Goal: Find specific page/section: Find specific page/section

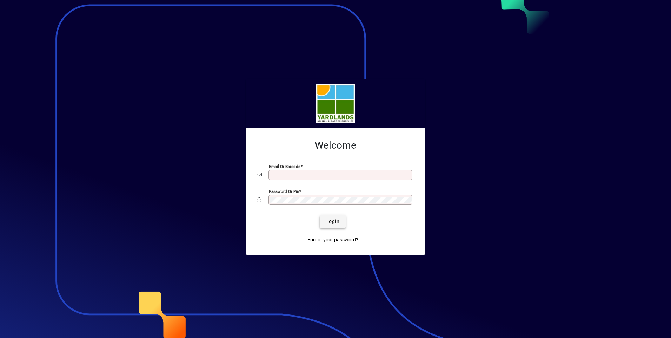
type input "**********"
click at [336, 225] on span "Login" at bounding box center [332, 221] width 14 height 7
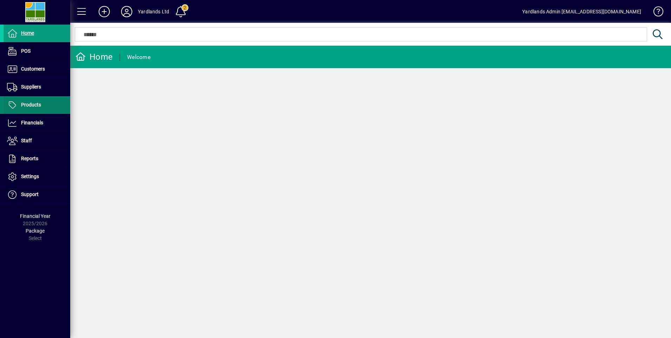
click at [30, 109] on span at bounding box center [37, 105] width 67 height 17
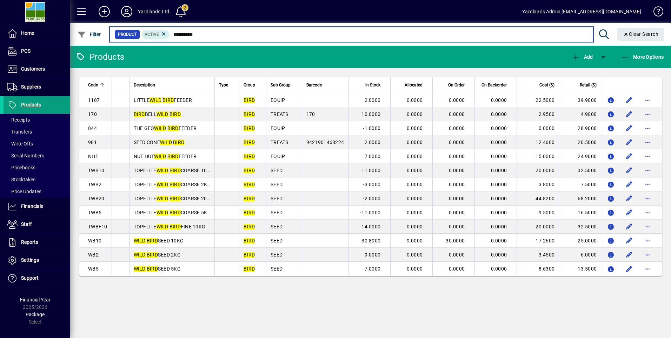
type input "*********"
